Goal: Task Accomplishment & Management: Manage account settings

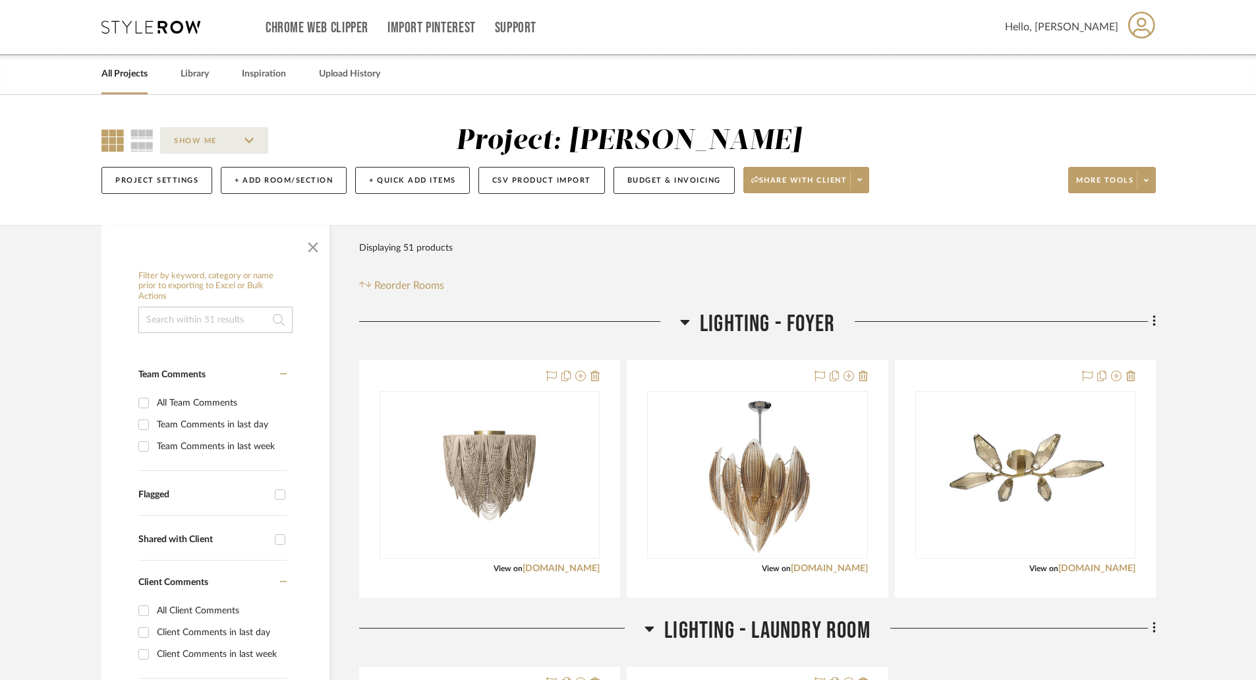
click at [140, 73] on link "All Projects" at bounding box center [125, 74] width 46 height 18
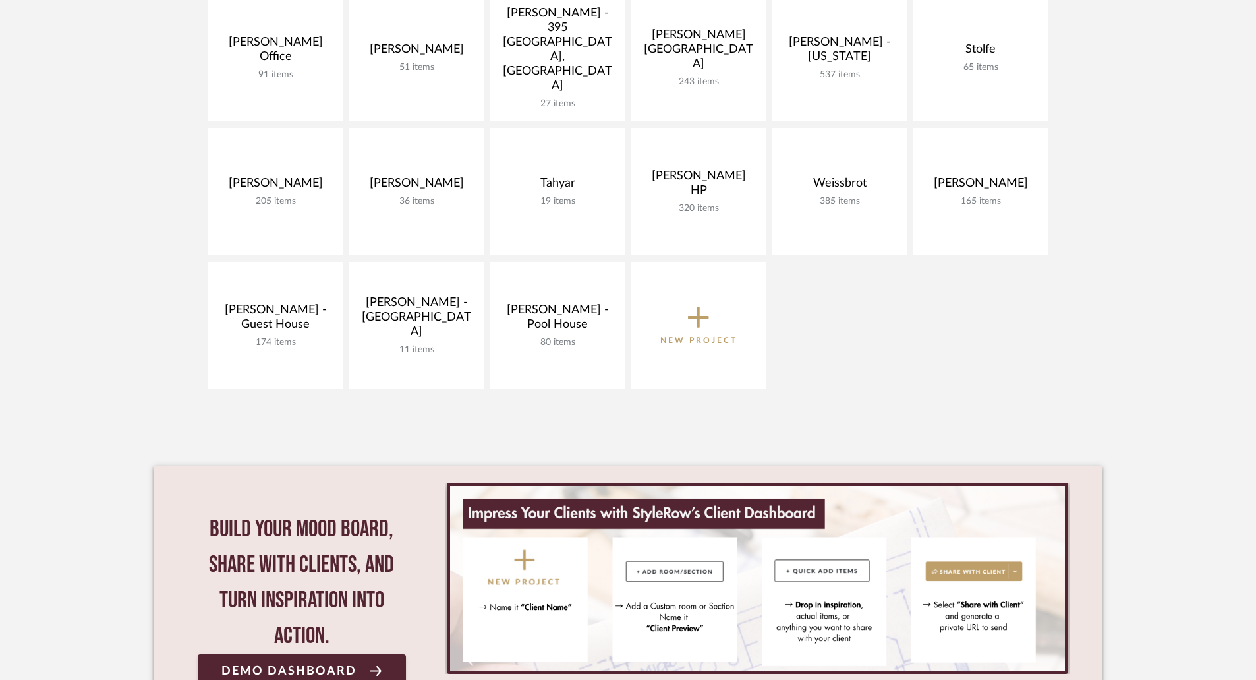
scroll to position [857, 0]
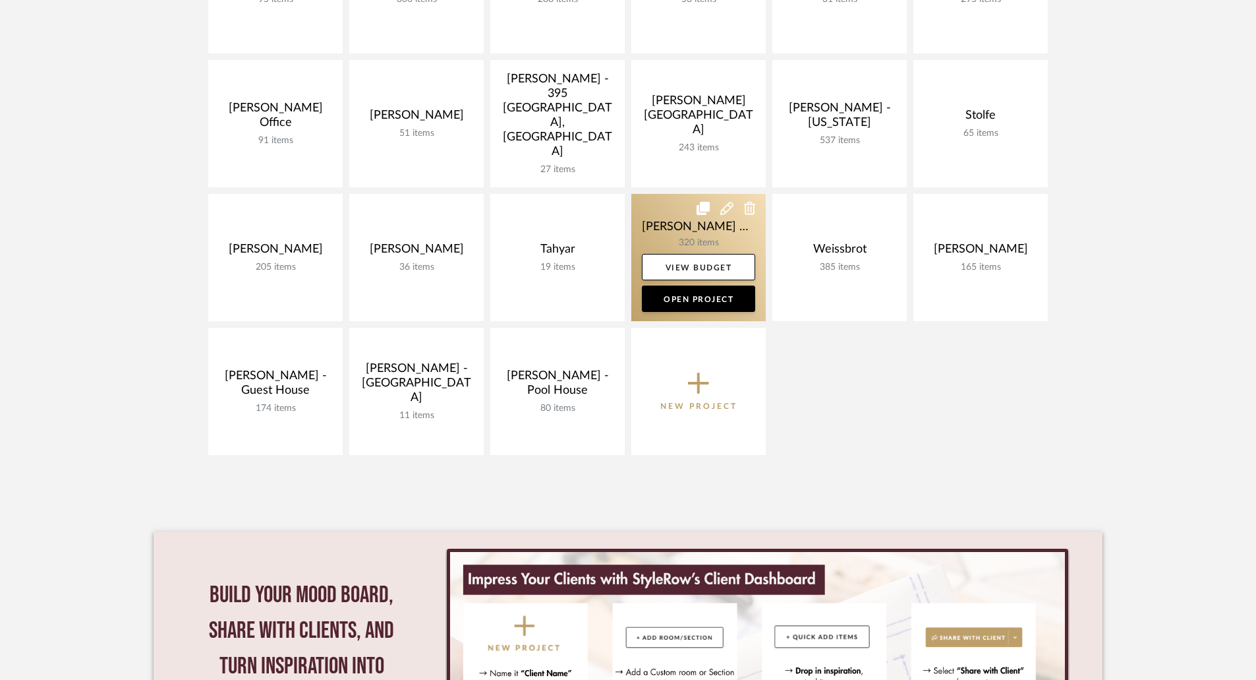
click at [694, 212] on link at bounding box center [698, 257] width 134 height 127
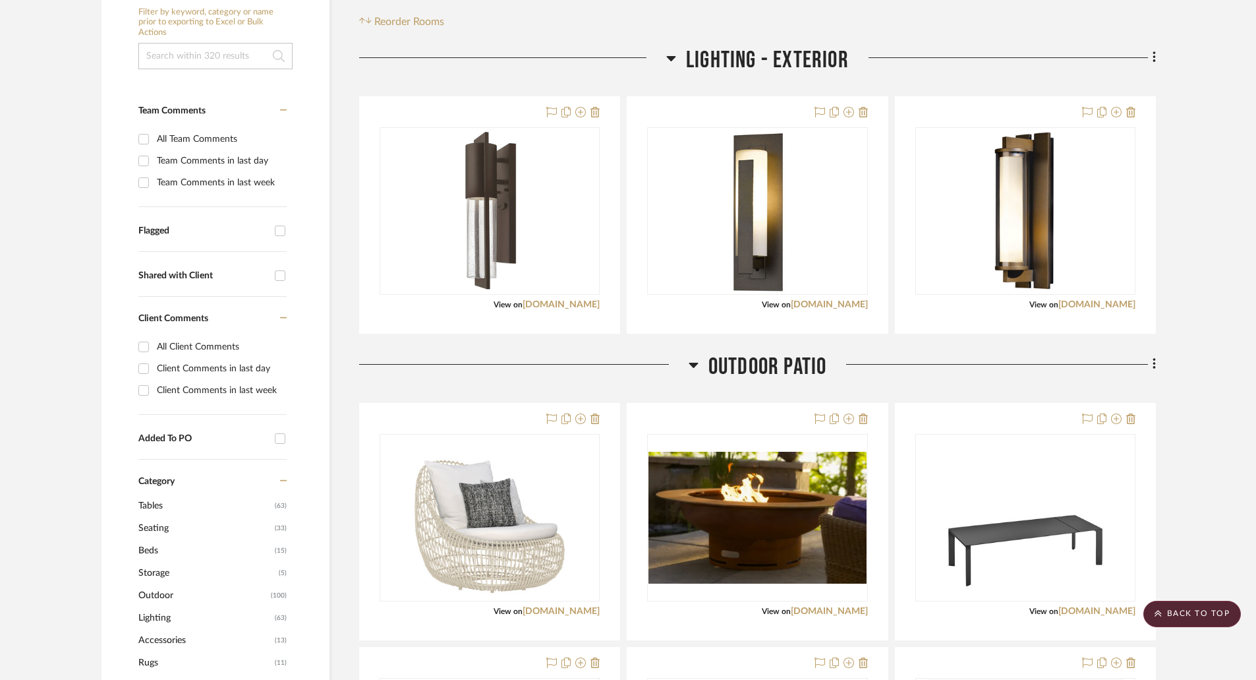
scroll to position [198, 0]
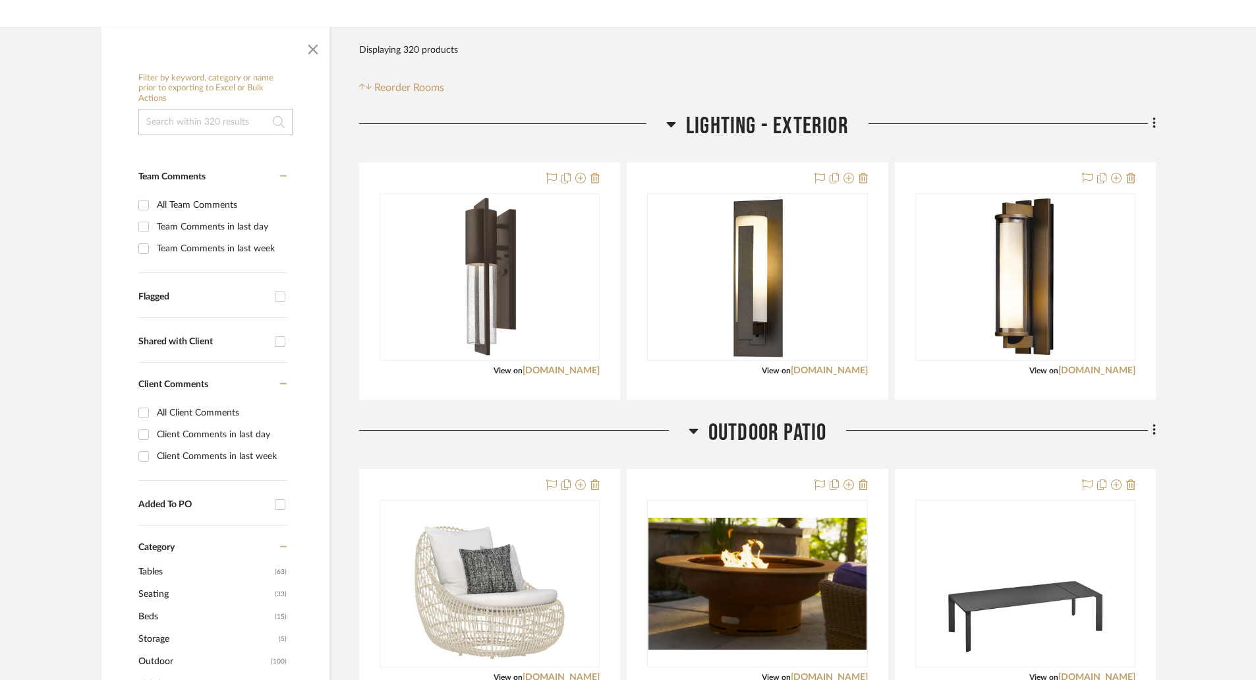
click at [699, 430] on h3 "OUTDOOR PATIO" at bounding box center [758, 433] width 138 height 28
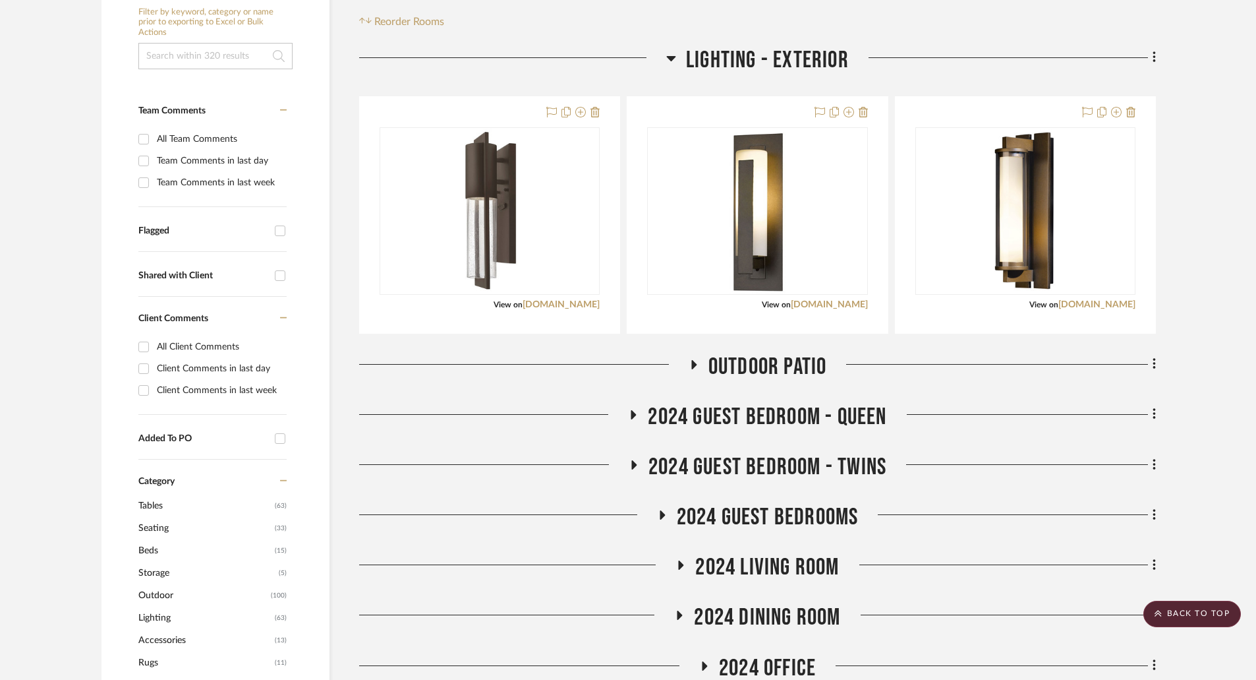
scroll to position [0, 0]
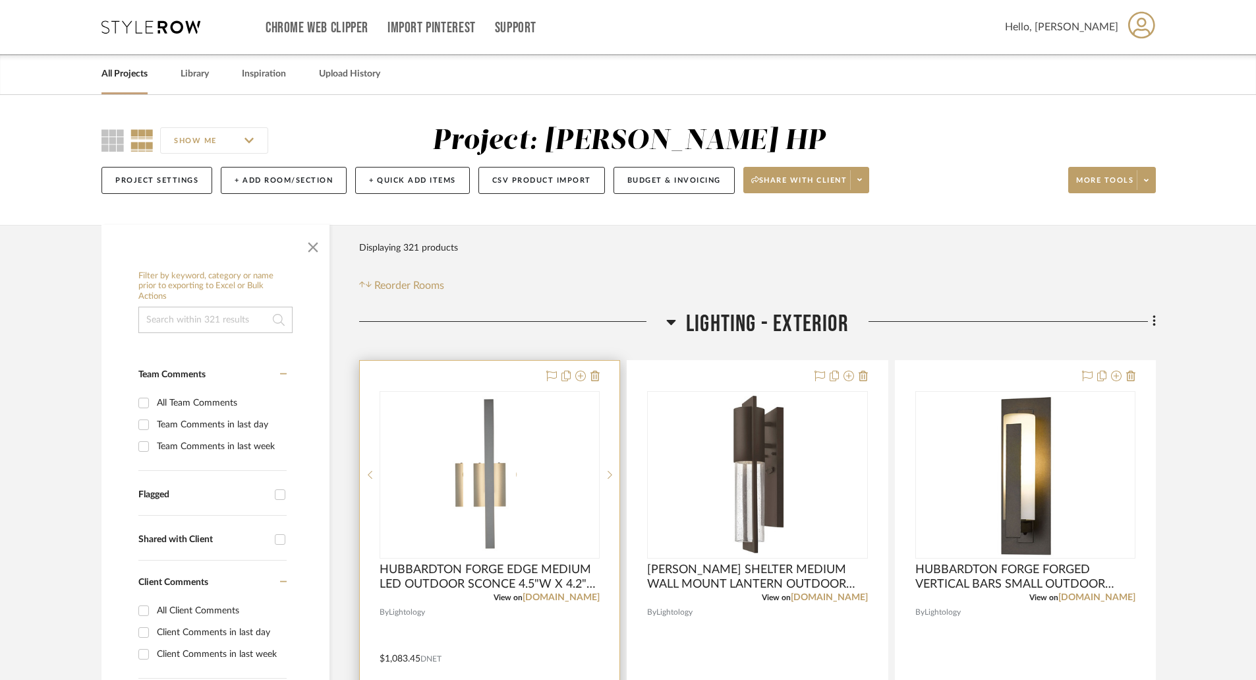
scroll to position [132, 0]
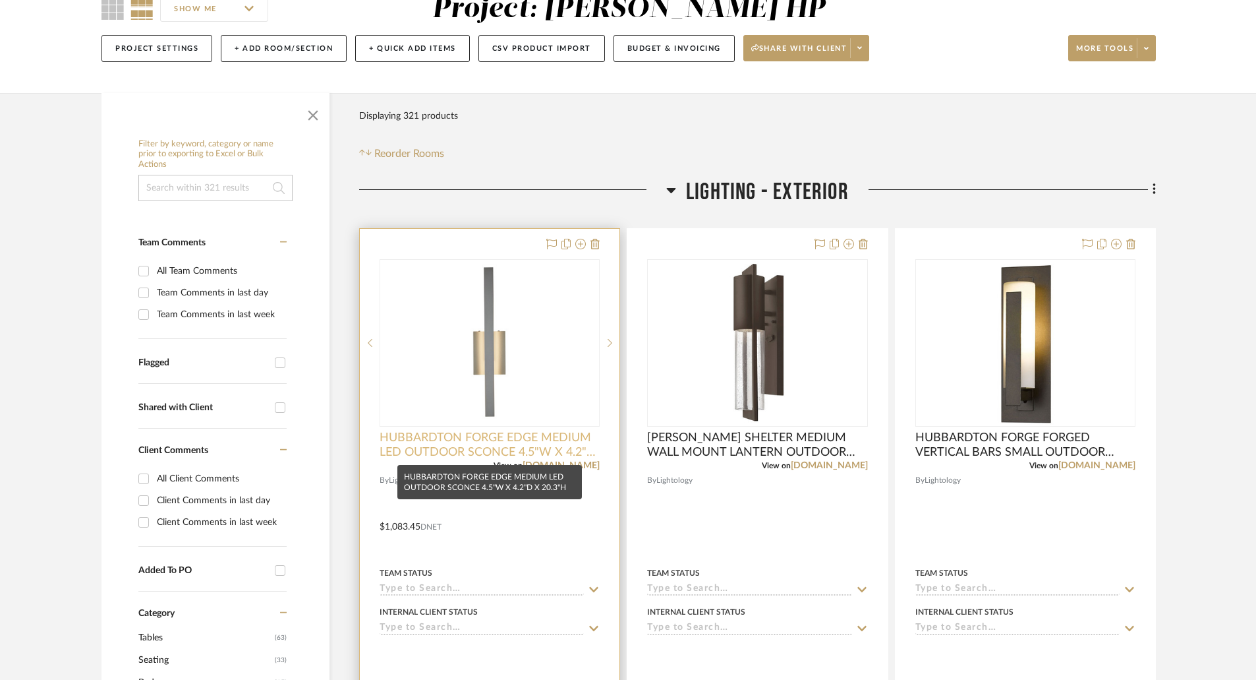
click at [540, 448] on span "HUBBARDTON FORGE EDGE MEDIUM LED OUTDOOR SCONCE 4.5"W X 4.2"D X 20.3"H" at bounding box center [490, 444] width 220 height 29
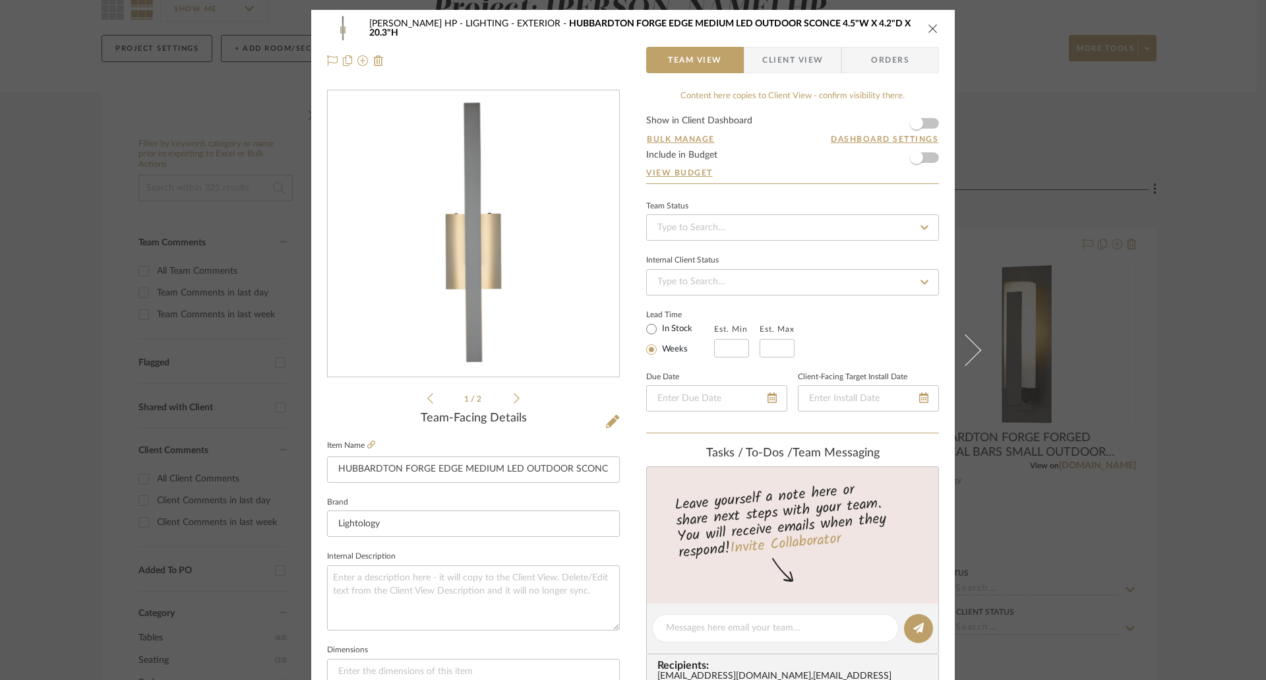
scroll to position [198, 0]
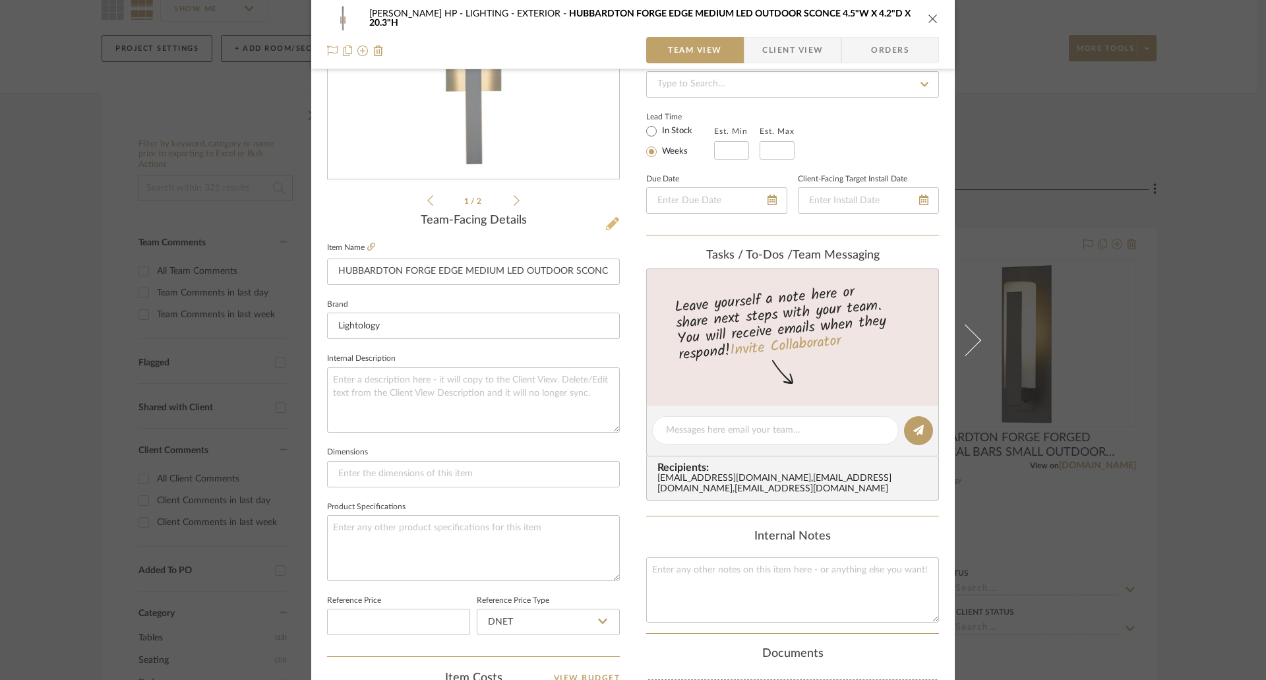
click at [606, 217] on icon at bounding box center [612, 223] width 13 height 13
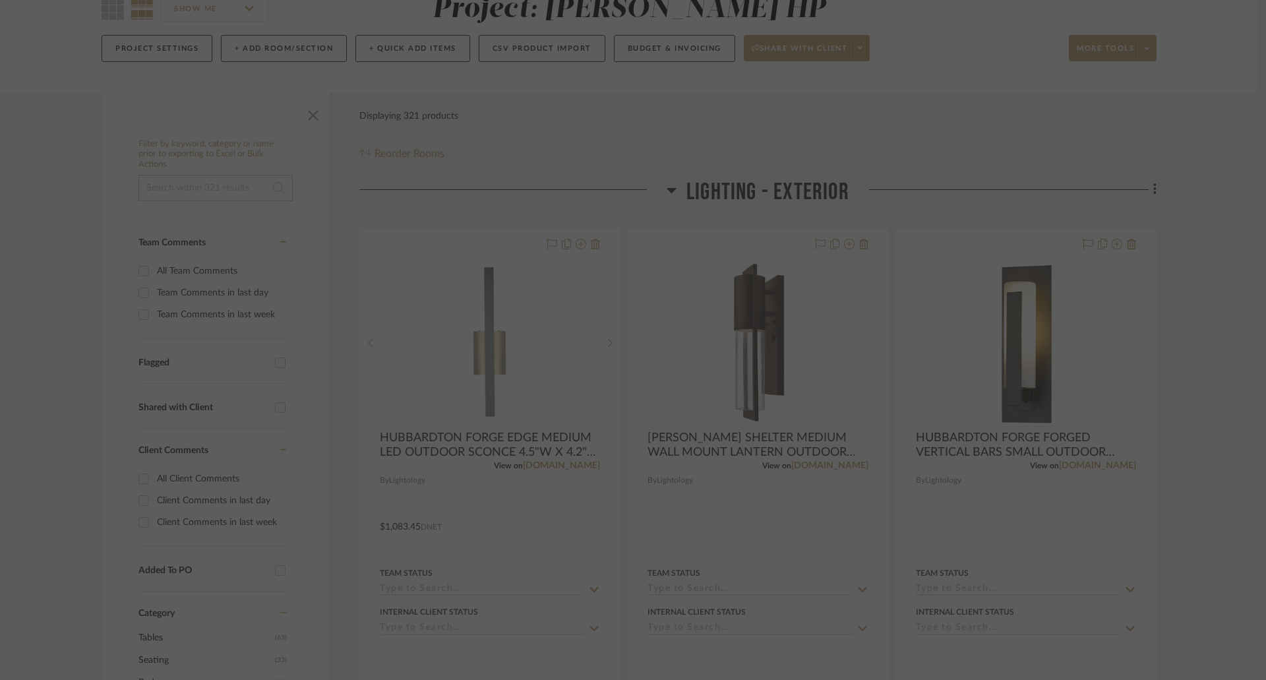
scroll to position [0, 0]
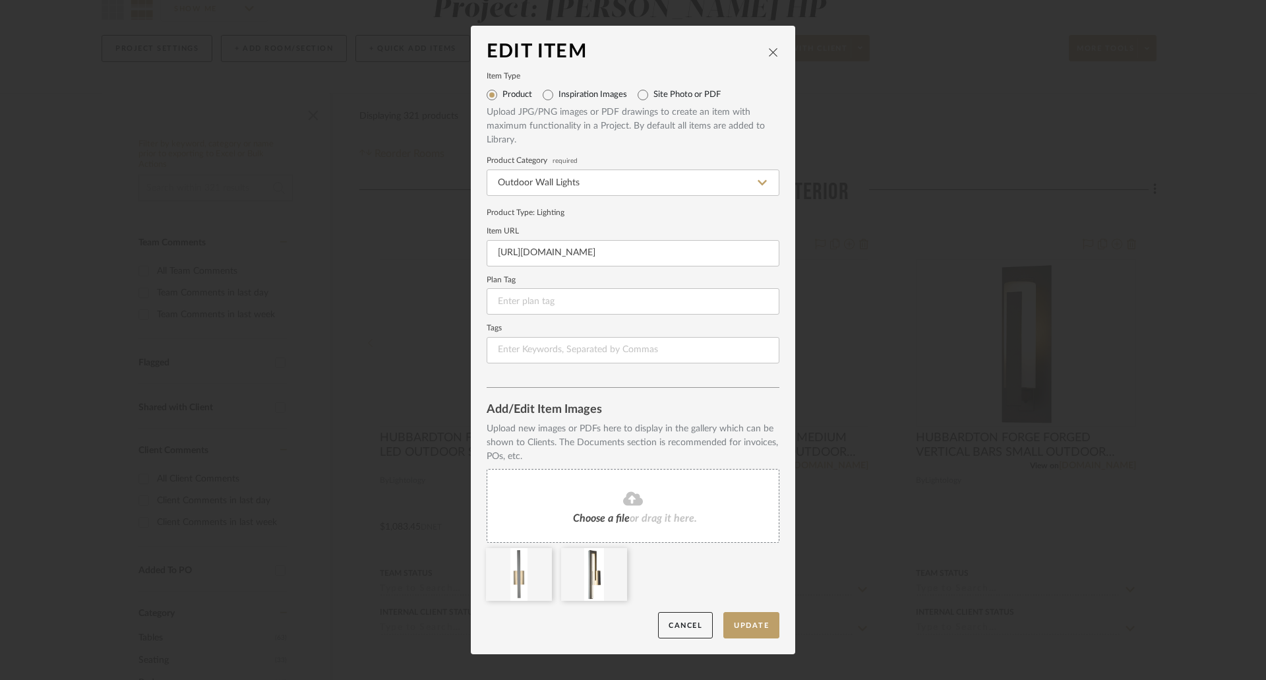
click at [623, 520] on span "Choose a file" at bounding box center [601, 518] width 57 height 11
click at [747, 624] on button "Update" at bounding box center [751, 625] width 56 height 27
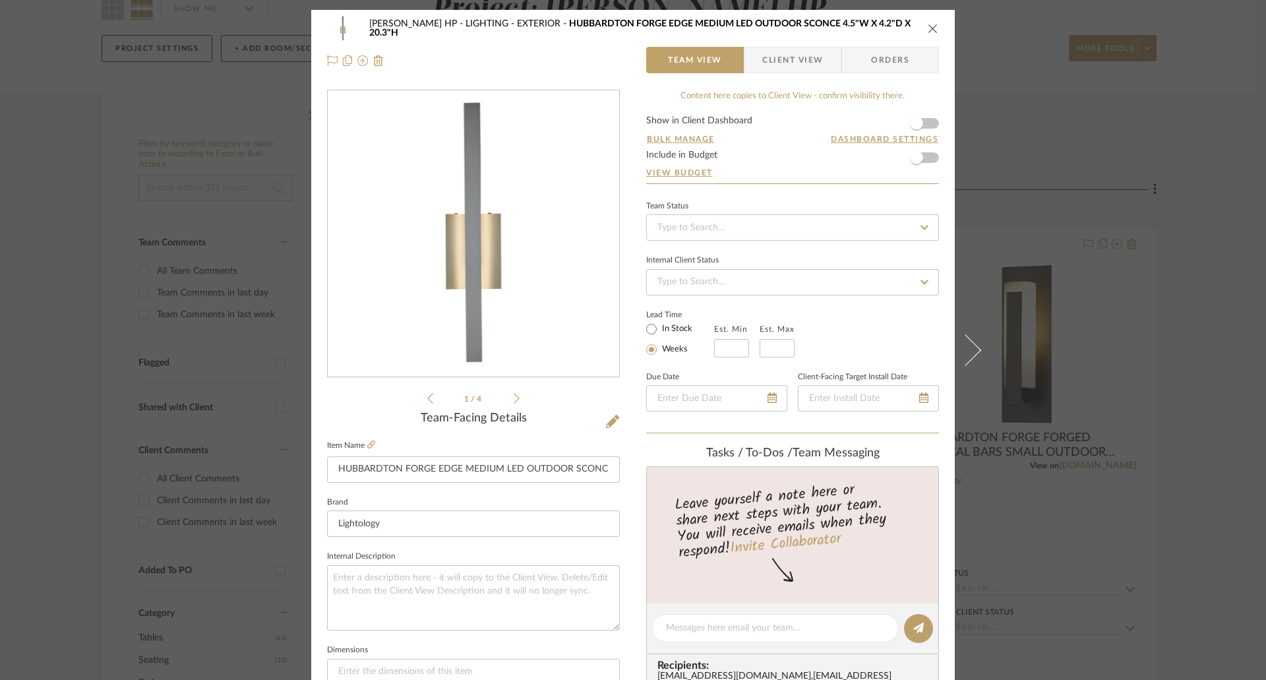
click at [934, 28] on div "Walder HP LIGHTING - EXTERIOR HUBBARDTON FORGE EDGE MEDIUM LED OUTDOOR SCONCE 4…" at bounding box center [632, 44] width 643 height 69
click at [932, 27] on icon "close" at bounding box center [932, 28] width 11 height 11
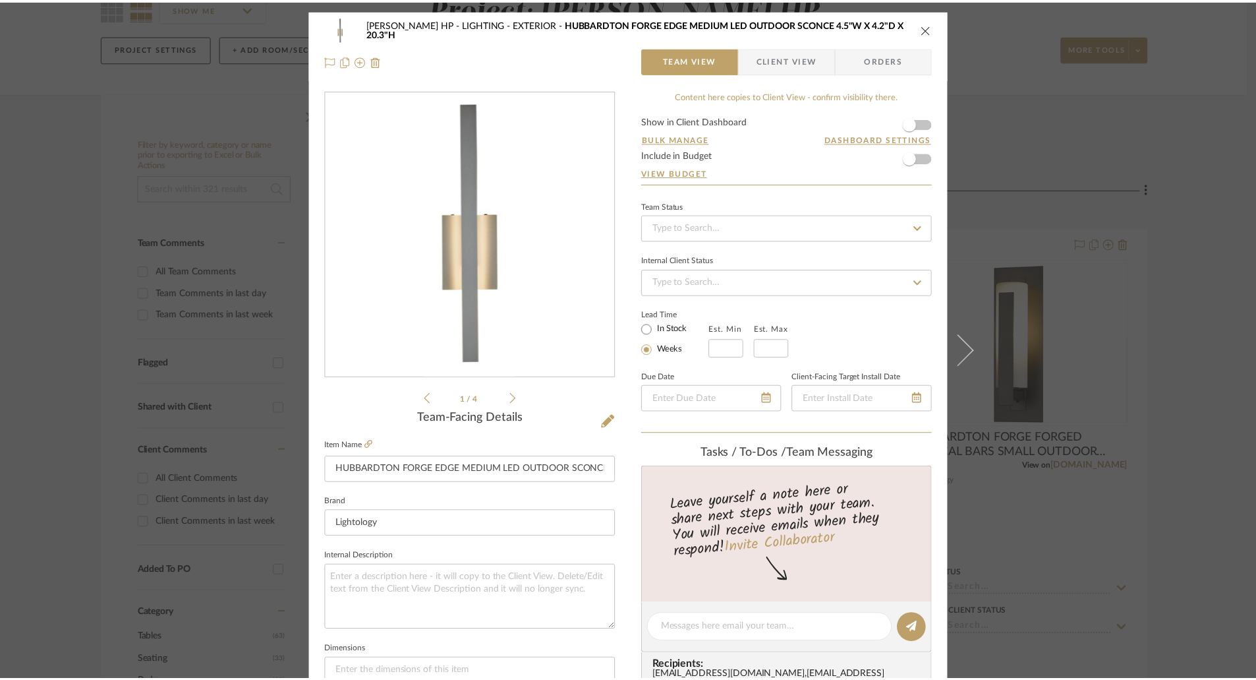
scroll to position [132, 0]
